Goal: Task Accomplishment & Management: Manage account settings

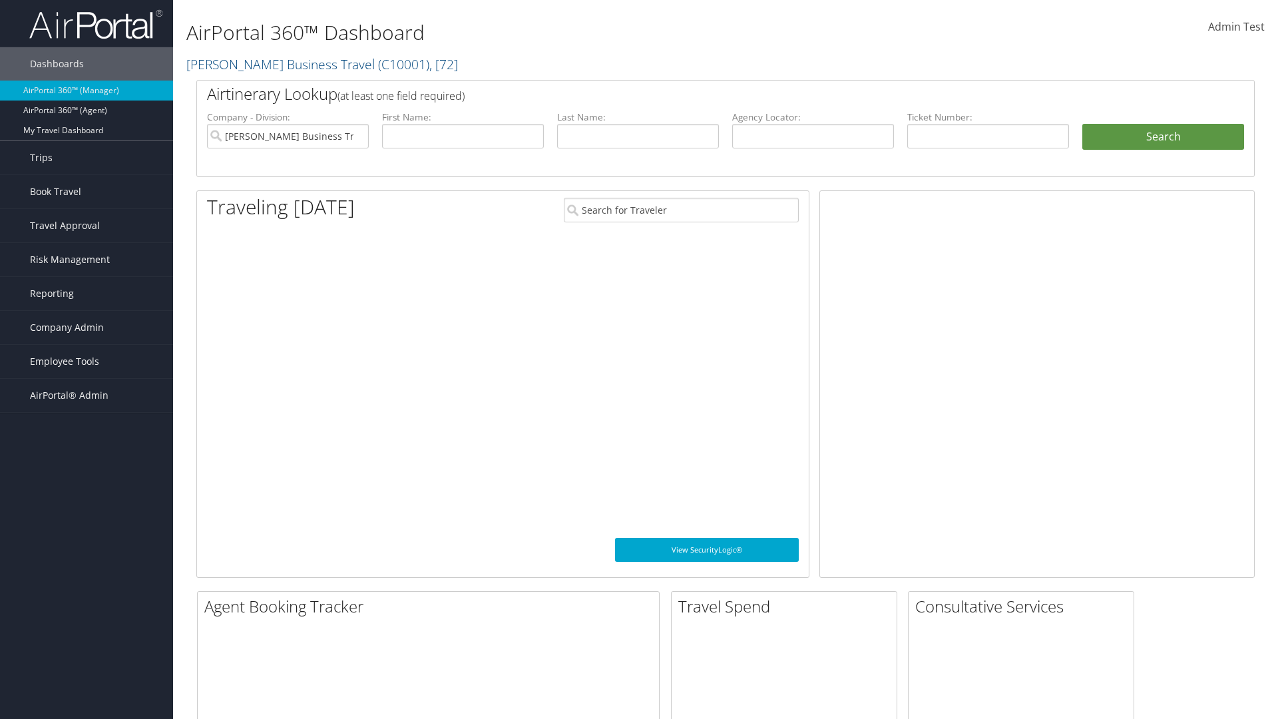
click at [87, 327] on span "Company Admin" at bounding box center [67, 327] width 74 height 33
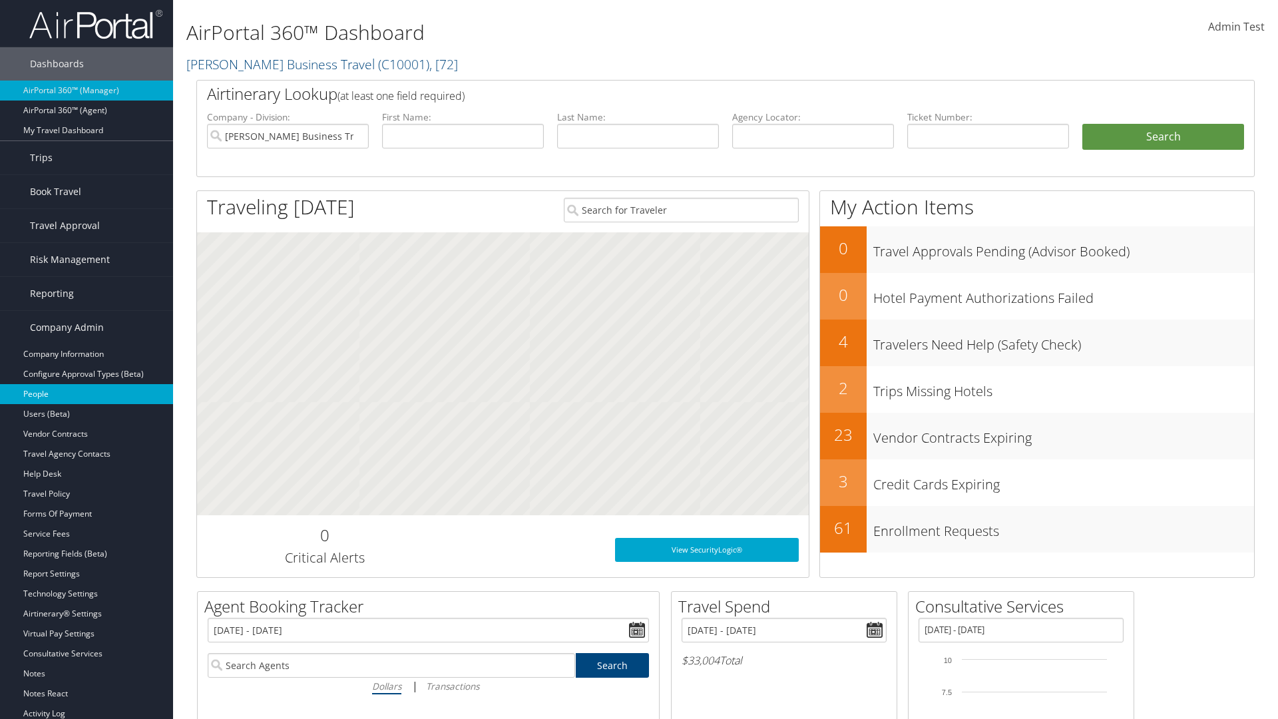
click at [87, 394] on link "People" at bounding box center [86, 394] width 173 height 20
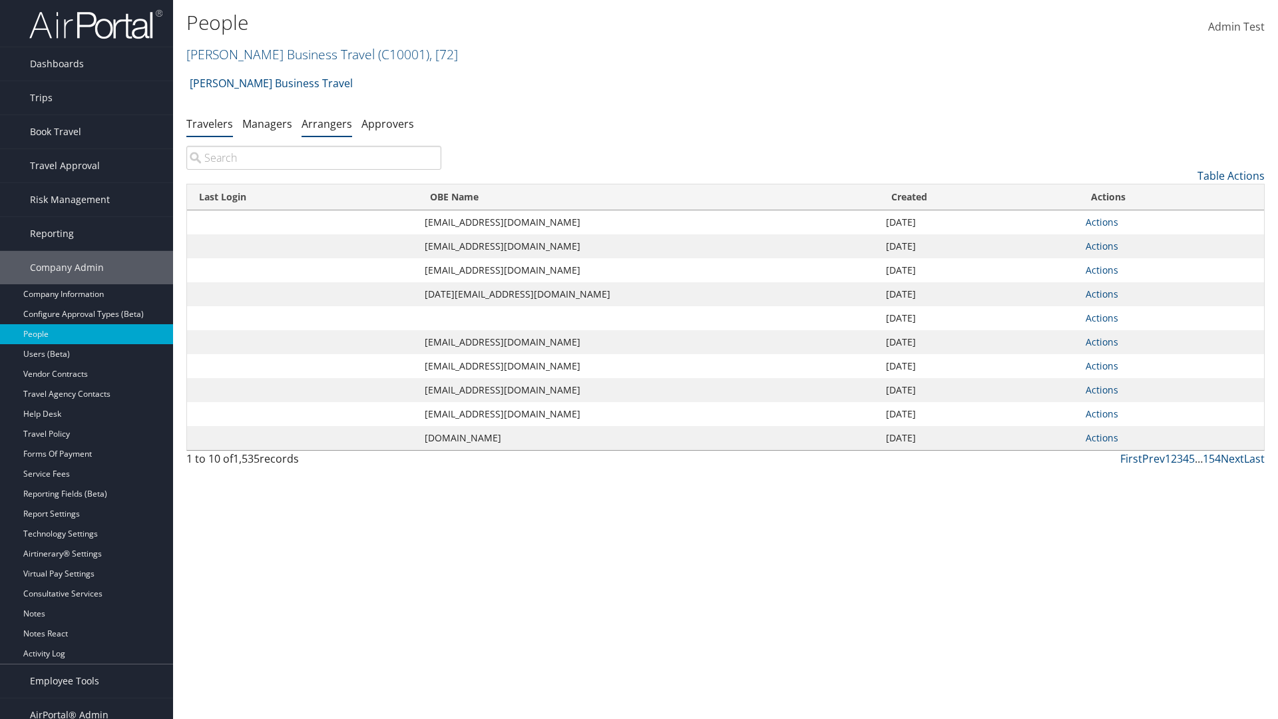
click at [327, 123] on link "Arrangers" at bounding box center [326, 123] width 51 height 15
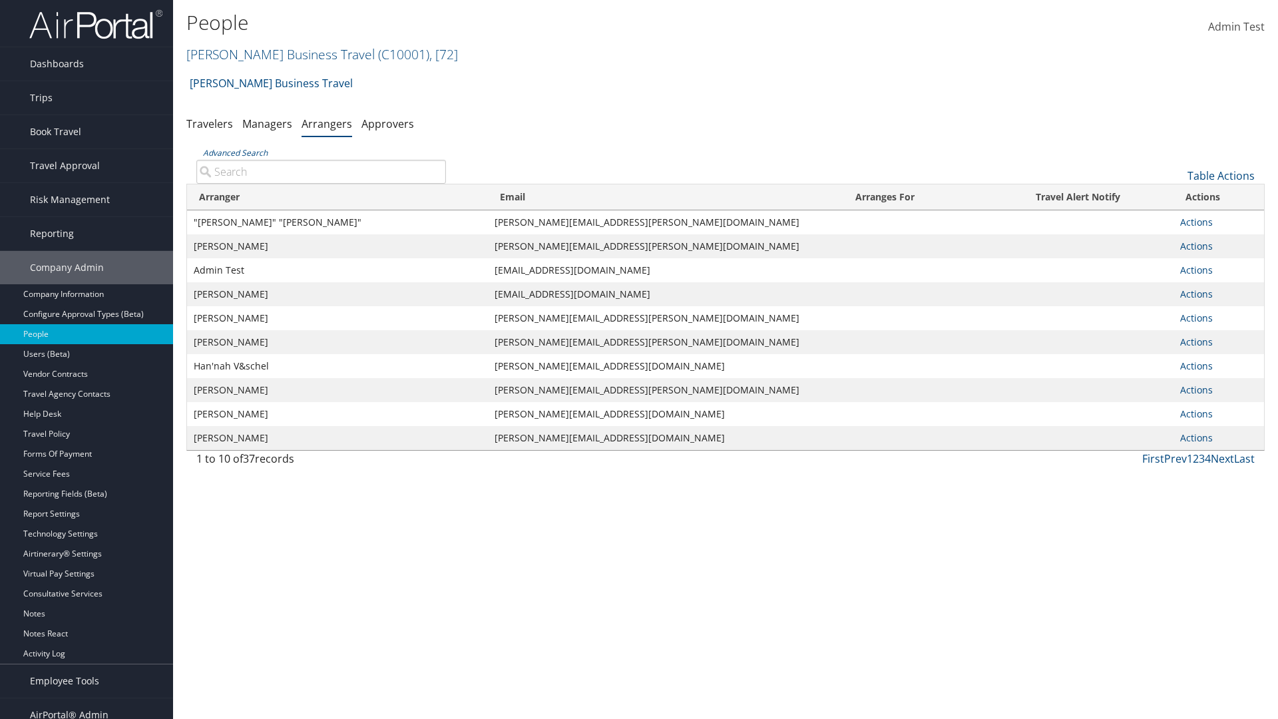
click at [321, 171] on input "Advanced Search" at bounding box center [321, 172] width 250 height 24
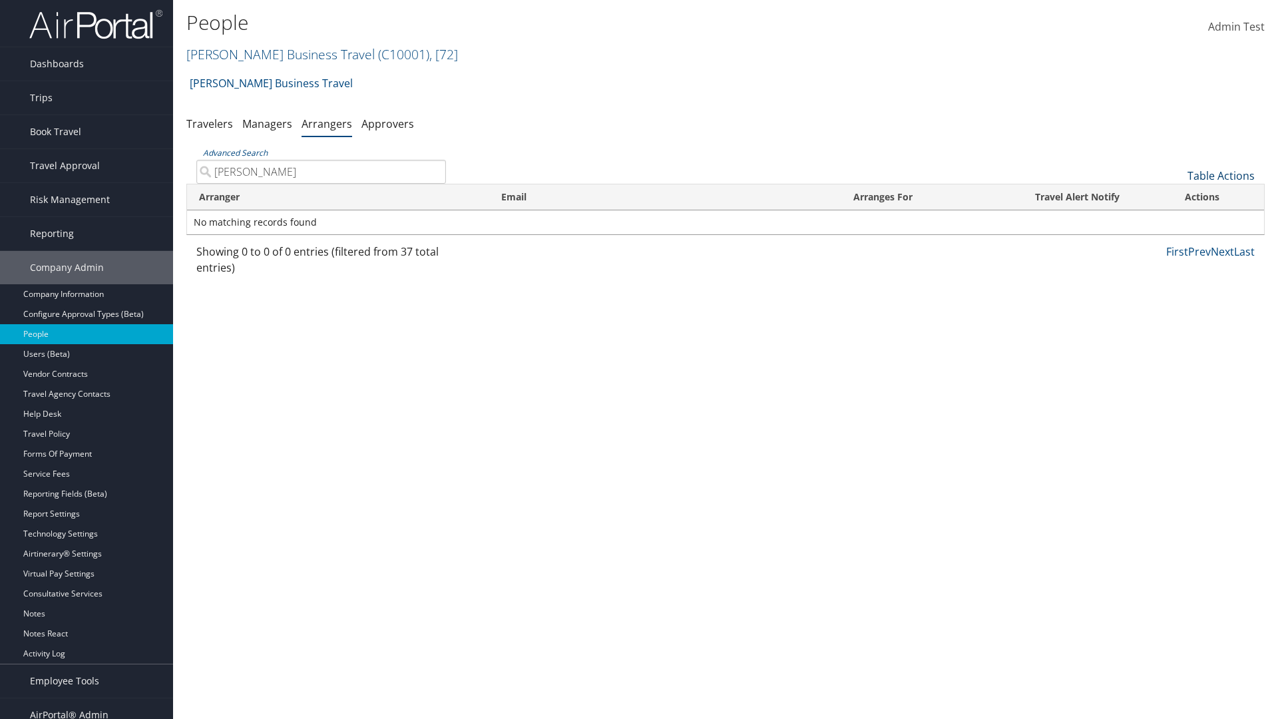
type input "AARON ADAMS"
click at [1221, 176] on link "Table Actions" at bounding box center [1220, 175] width 67 height 15
click at [1176, 196] on link "Add An Arranger" at bounding box center [1176, 196] width 175 height 23
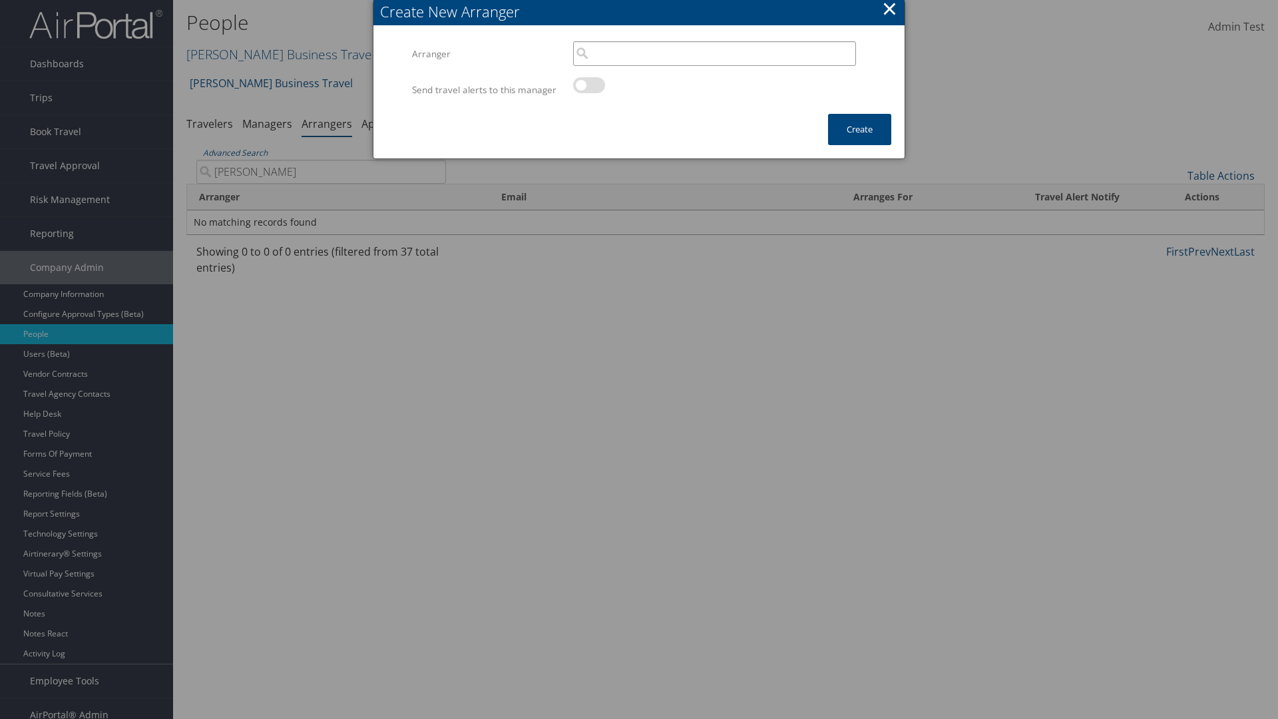
click at [714, 53] on input "search" at bounding box center [714, 53] width 283 height 25
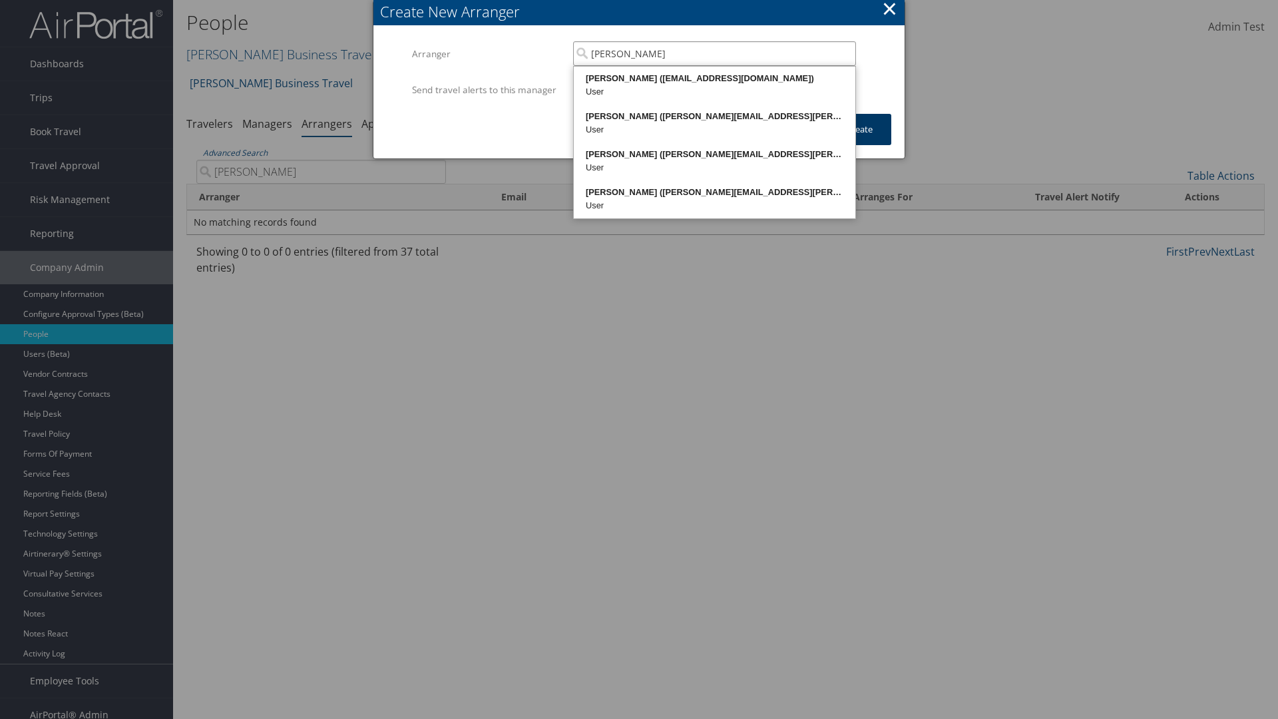
click at [714, 79] on div "AARON ADAMS (20768968@test898661.com)" at bounding box center [715, 78] width 278 height 13
type input "AARON ADAMS"
click at [859, 142] on button "Create" at bounding box center [859, 129] width 63 height 31
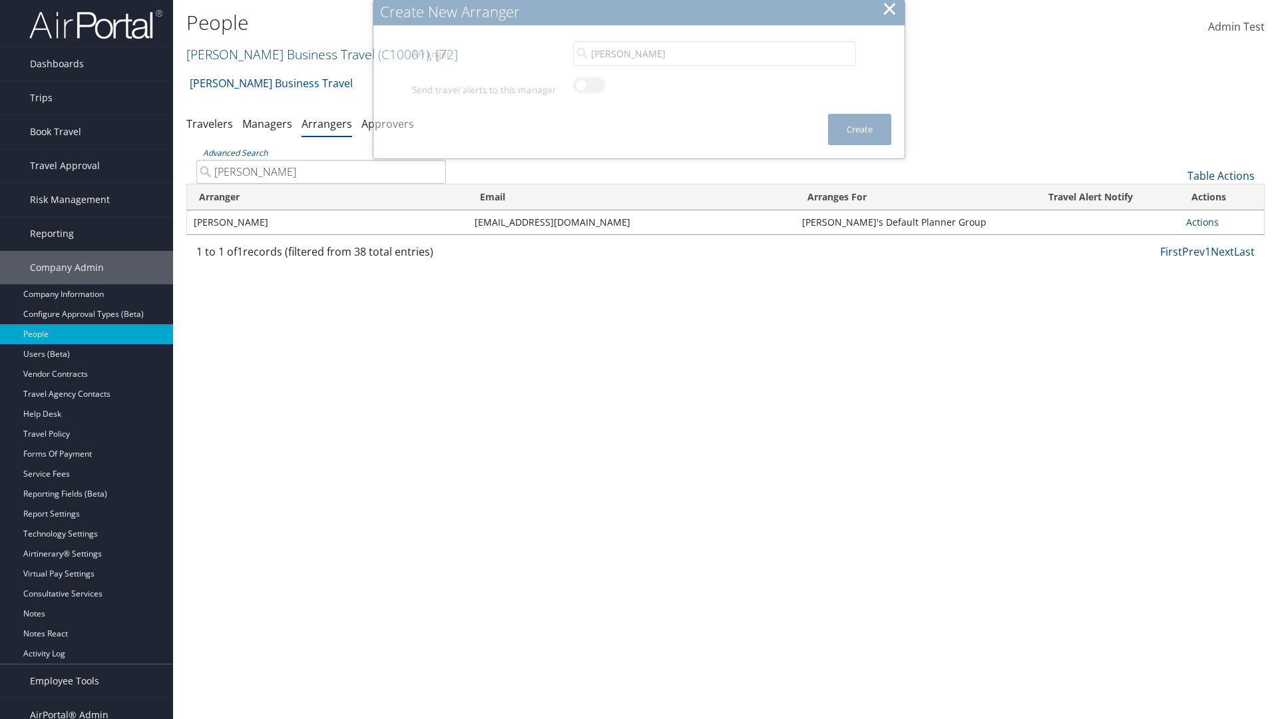
click at [321, 160] on input "AARON ADAMS" at bounding box center [321, 172] width 250 height 24
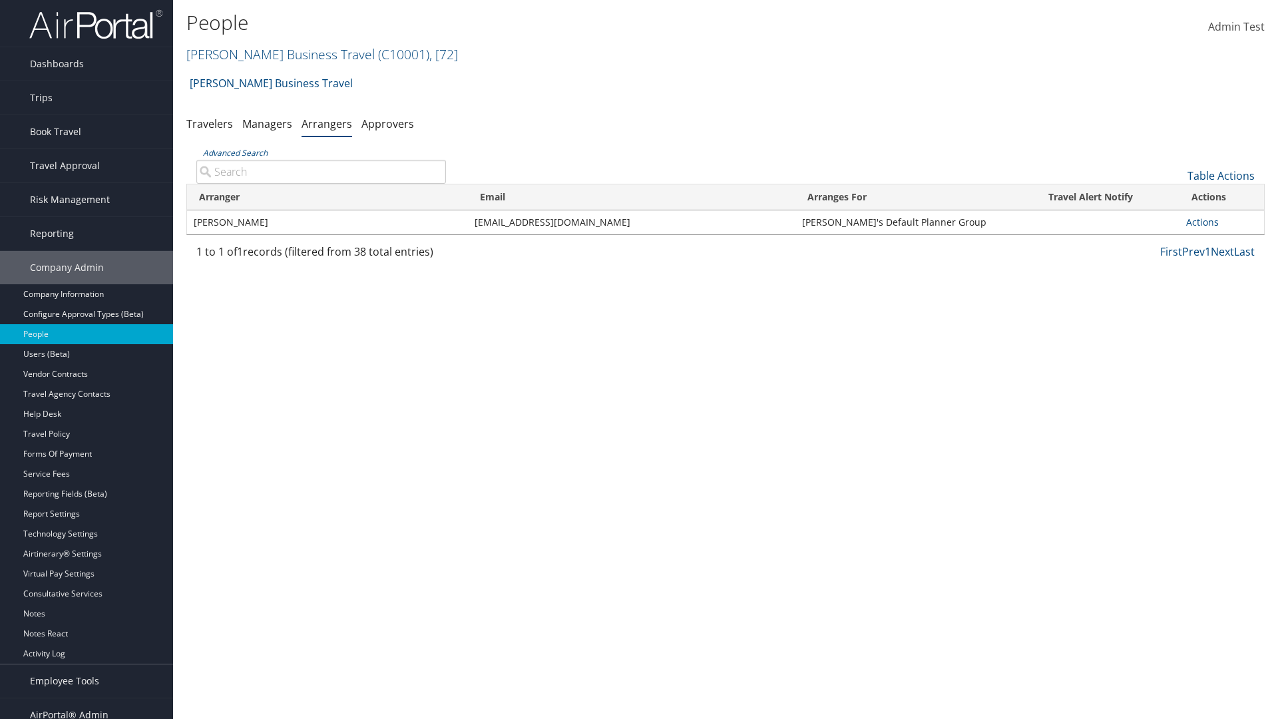
scroll to position [13, 0]
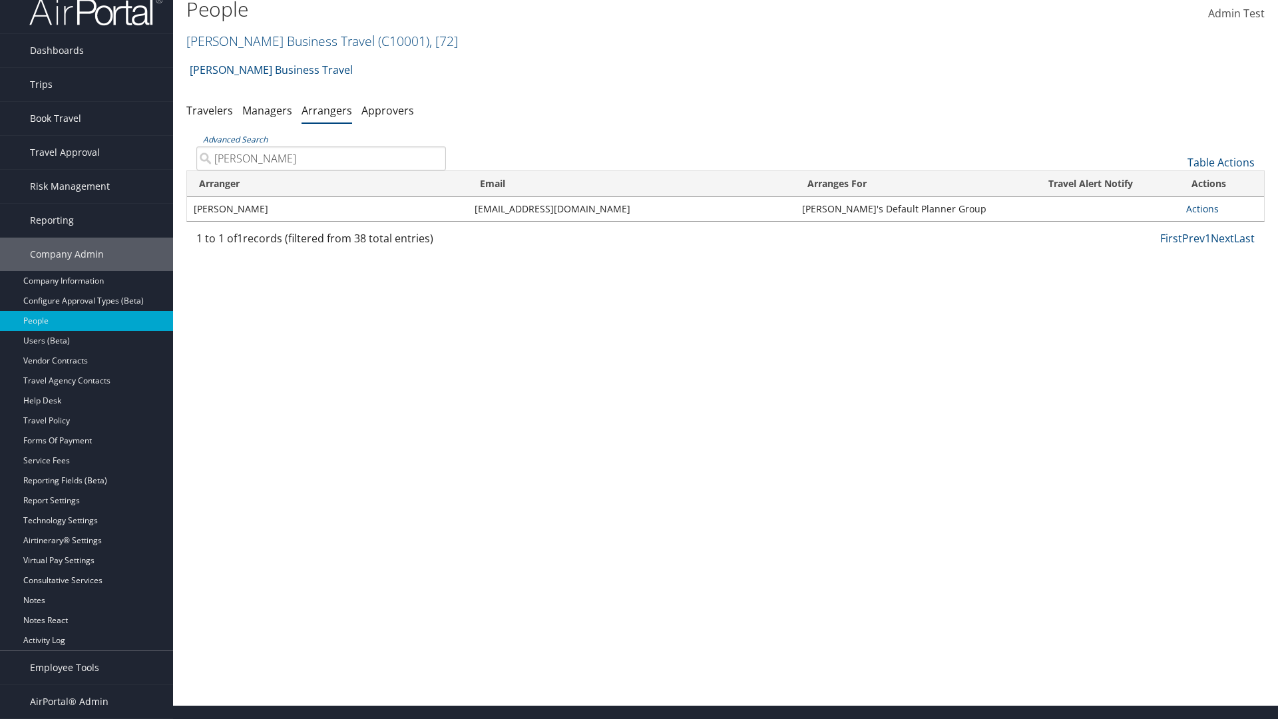
type input "AARON ADAMS"
click at [1198, 208] on link "Actions" at bounding box center [1202, 208] width 33 height 13
click at [1213, 296] on link "Delete" at bounding box center [1214, 296] width 62 height 23
